Goal: Task Accomplishment & Management: Manage account settings

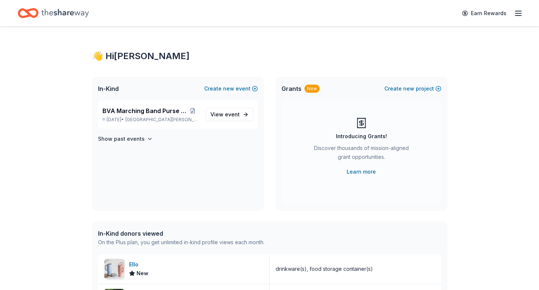
click at [520, 12] on icon "button" at bounding box center [518, 13] width 9 height 9
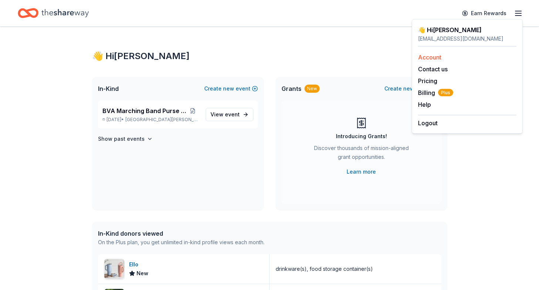
click at [437, 55] on link "Account" at bounding box center [429, 57] width 23 height 7
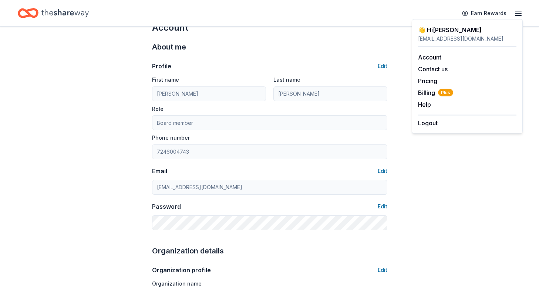
scroll to position [24, 0]
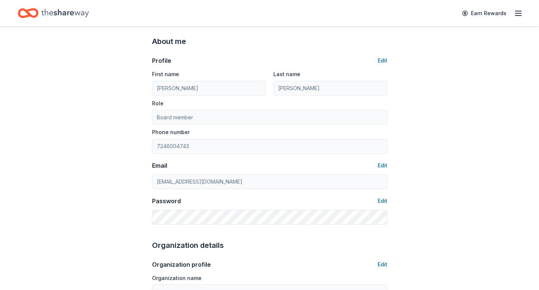
scroll to position [0, 0]
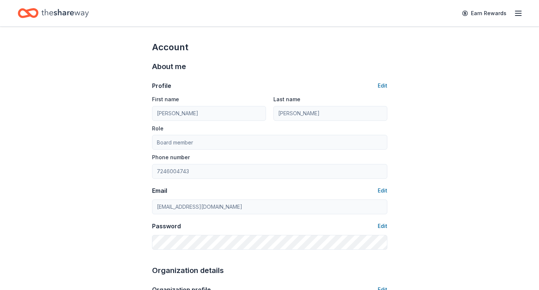
click at [519, 16] on line "button" at bounding box center [518, 16] width 6 height 0
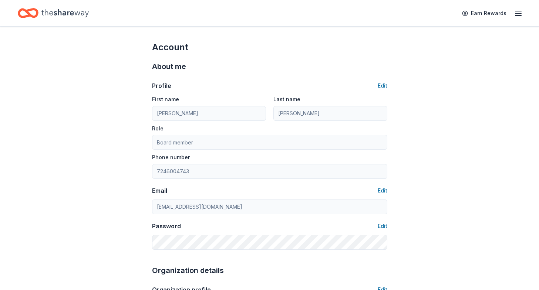
click at [517, 11] on icon "button" at bounding box center [518, 13] width 9 height 9
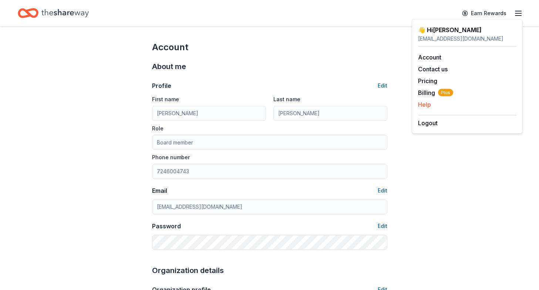
click at [426, 104] on button "Help" at bounding box center [424, 104] width 13 height 9
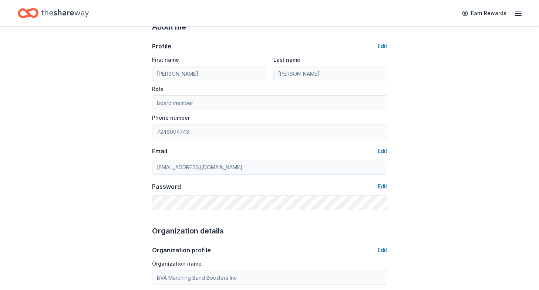
scroll to position [40, 0]
click at [383, 43] on button "Edit" at bounding box center [383, 45] width 10 height 9
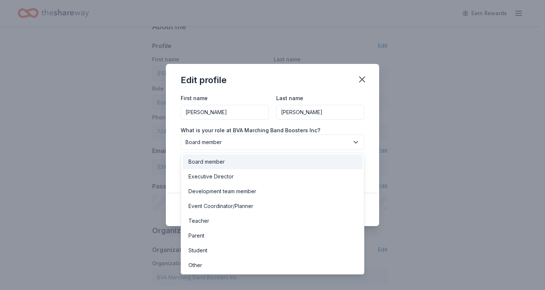
click at [349, 144] on button "Board member" at bounding box center [272, 143] width 183 height 16
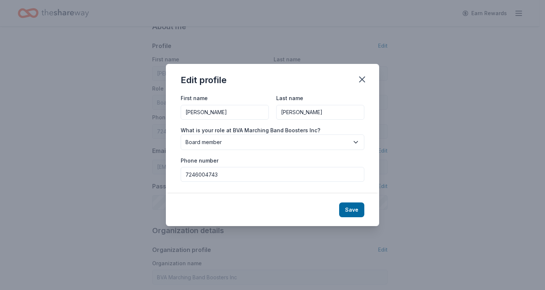
click at [349, 144] on button "Board member" at bounding box center [272, 143] width 183 height 16
click at [364, 79] on icon "button" at bounding box center [362, 79] width 10 height 10
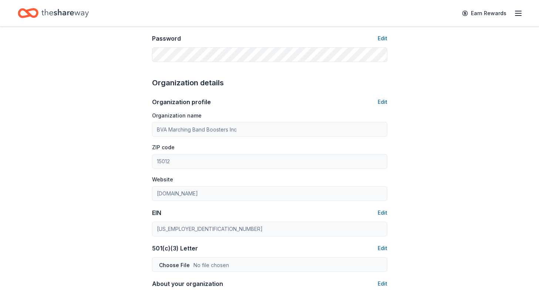
scroll to position [189, 0]
click at [384, 101] on button "Edit" at bounding box center [383, 101] width 10 height 9
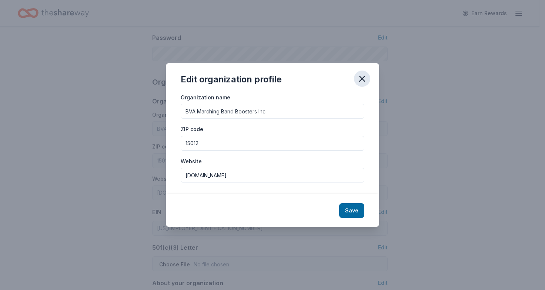
click at [362, 78] on icon "button" at bounding box center [361, 78] width 5 height 5
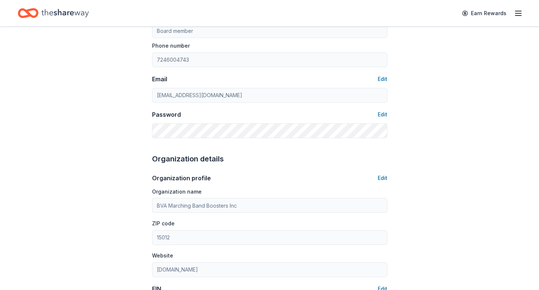
scroll to position [0, 0]
